Goal: Task Accomplishment & Management: Complete application form

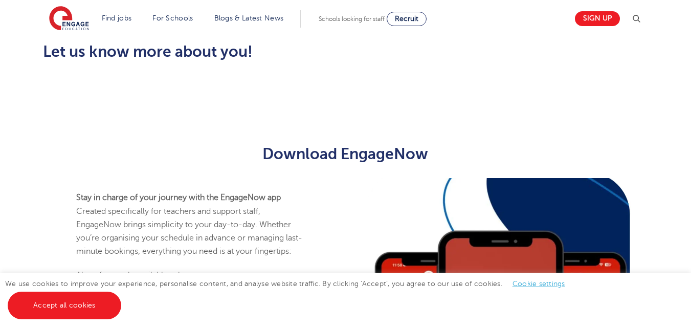
scroll to position [460, 0]
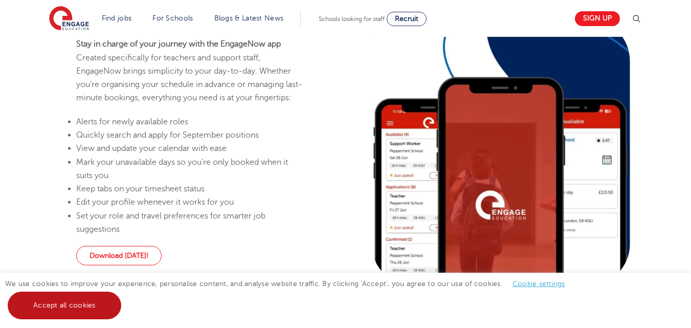
click at [62, 309] on link "Accept all cookies" at bounding box center [65, 305] width 114 height 28
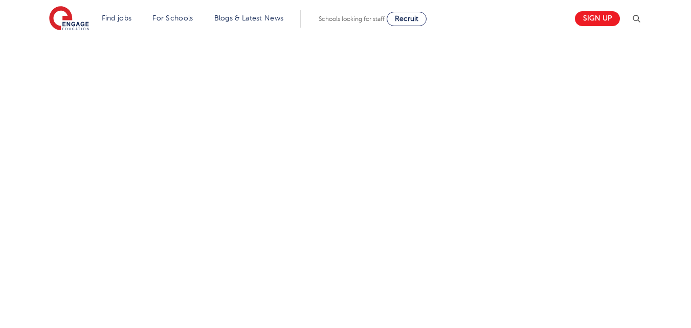
scroll to position [584, 0]
click at [512, 219] on div "Let us know more about you!" at bounding box center [345, 90] width 620 height 648
click at [502, 230] on div "Let us know more about you!" at bounding box center [345, 32] width 620 height 634
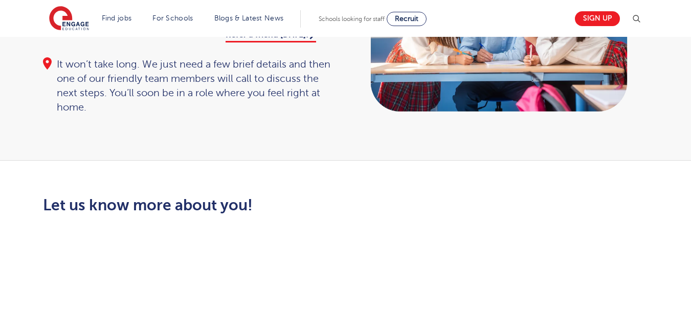
scroll to position [0, 0]
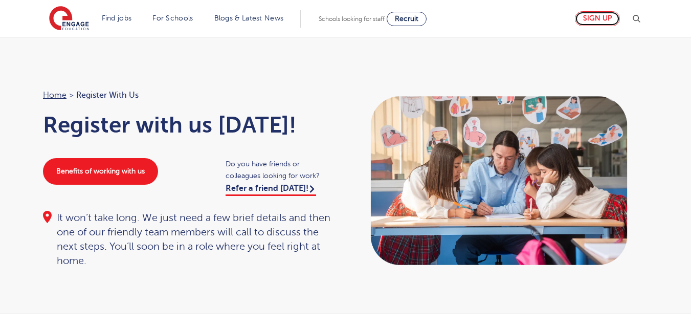
click at [610, 18] on link "Sign up" at bounding box center [597, 18] width 45 height 15
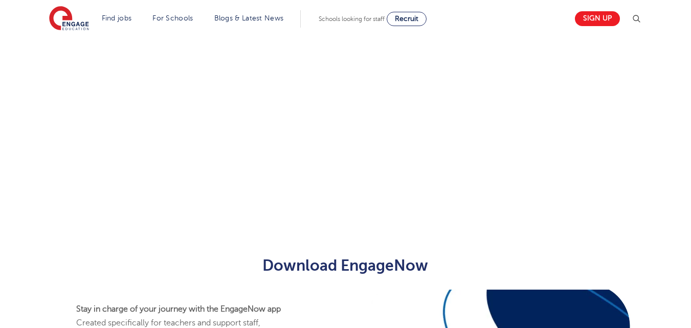
scroll to position [218, 0]
